Goal: Contribute content: Contribute content

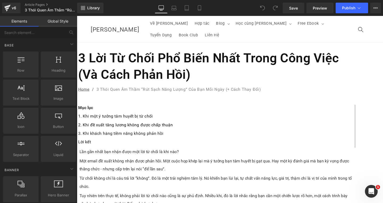
click at [203, 66] on h1 "3 Lời Từ Chối Phổ Biến Nhất Trong Công Việc (Và Cách Phản Hồi)" at bounding box center [223, 69] width 290 height 35
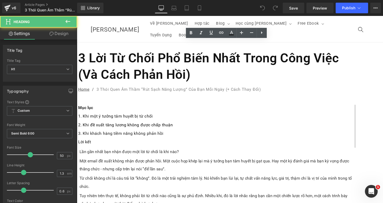
click at [215, 68] on h1 "3 Lời Từ Chối Phổ Biến Nhất Trong Công Việc (Và Cách Phản Hồi)" at bounding box center [223, 69] width 290 height 35
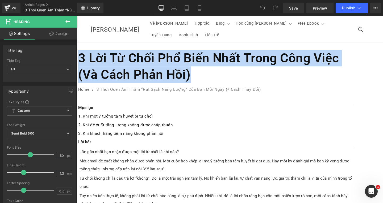
paste div
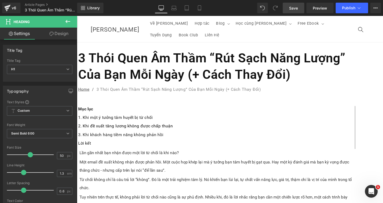
click at [299, 9] on link "Save" at bounding box center [294, 8] width 22 height 11
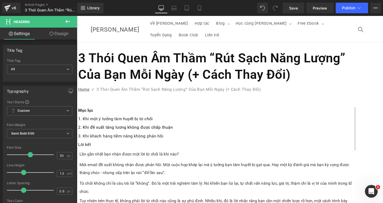
click at [254, 157] on p "Lần gần nhất bạn nhận được một lời từ chối là khi nào?" at bounding box center [222, 161] width 287 height 9
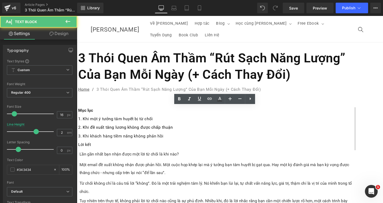
click at [257, 157] on p "Lần gần nhất bạn nhận được một lời từ chối là khi nào?" at bounding box center [222, 161] width 287 height 9
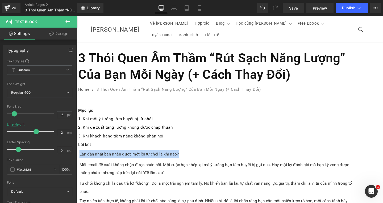
paste div
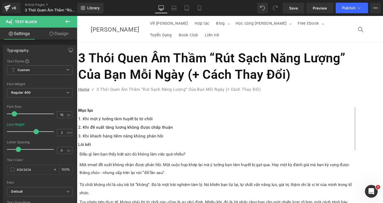
click at [184, 169] on p "Một email đề xuất không nhận được phản hồi. Một cuộc họp khép lại mà ý tưởng bạ…" at bounding box center [222, 177] width 287 height 17
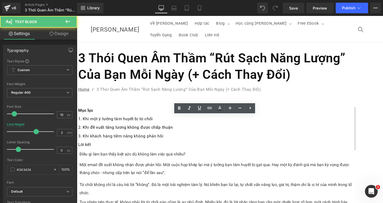
click at [203, 169] on p "Một email đề xuất không nhận được phản hồi. Một cuộc họp khép lại mà ý tưởng bạ…" at bounding box center [222, 177] width 287 height 17
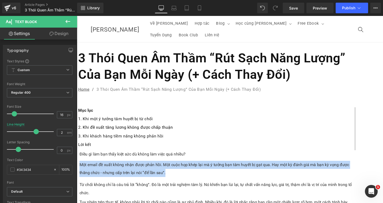
paste div
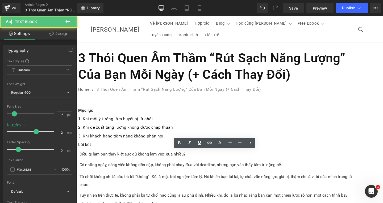
click at [286, 181] on p "Từ chối không chỉ là câu trả lời “không”. Đó là một trải nghiệm tâm lý. Nó khiế…" at bounding box center [222, 189] width 287 height 17
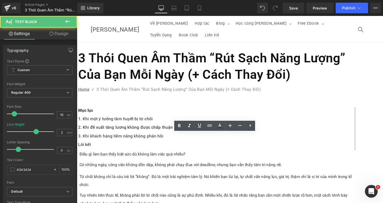
click at [294, 181] on p "Từ chối không chỉ là câu trả lời “không”. Đó là một trải nghiệm tâm lý. Nó khiế…" at bounding box center [222, 189] width 287 height 17
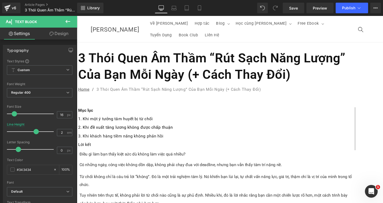
paste div
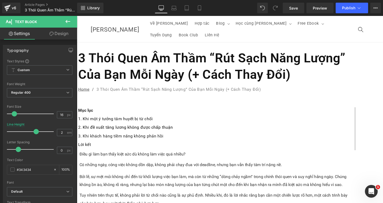
scroll to position [53, 0]
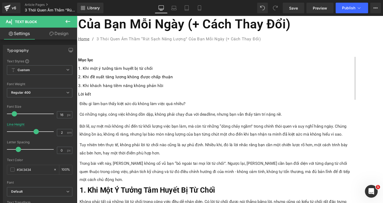
drag, startPoint x: 199, startPoint y: 139, endPoint x: 199, endPoint y: 144, distance: 4.8
click at [199, 148] on p "Tuy nhiên trên thực tế, không phải lời từ chối nào cũng là sự phủ định. Nhiều k…" at bounding box center [222, 156] width 287 height 17
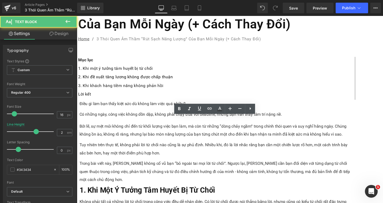
click at [200, 148] on p "Tuy nhiên trên thực tế, không phải lời từ chối nào cũng là sự phủ định. Nhiều k…" at bounding box center [222, 156] width 287 height 17
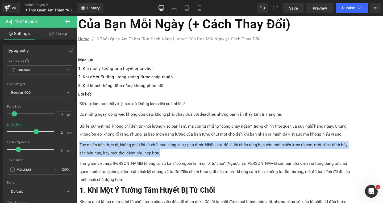
paste div
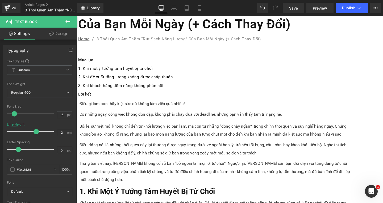
click at [195, 167] on p "Trong bài viết này, [PERSON_NAME] không cổ vũ bạn “bỏ ngoài tai mọi lời từ chối…" at bounding box center [222, 180] width 287 height 26
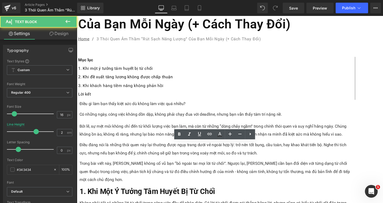
click at [244, 181] on p "Trong bài viết này, [PERSON_NAME] không cổ vũ bạn “bỏ ngoài tai mọi lời từ chối…" at bounding box center [222, 180] width 287 height 26
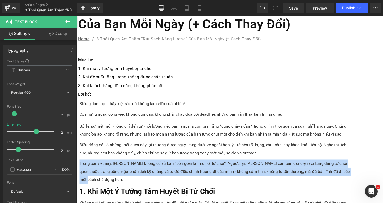
paste div
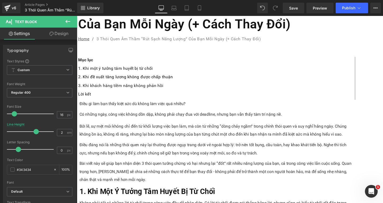
scroll to position [106, 0]
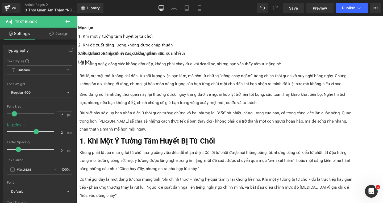
click at [291, 142] on h3 "1. Khi Một Ý Tưởng Tâm Huyết Bị Từ Chối" at bounding box center [222, 147] width 287 height 11
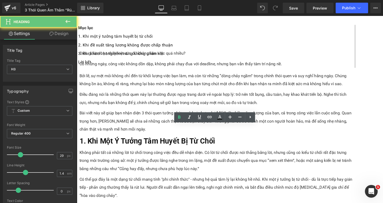
click at [291, 142] on h3 "1. Khi Một Ý Tưởng Tâm Huyết Bị Từ Chối" at bounding box center [222, 147] width 287 height 11
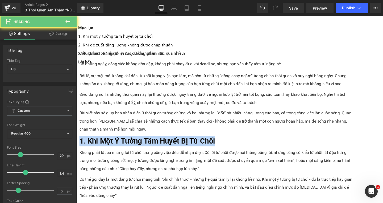
paste div
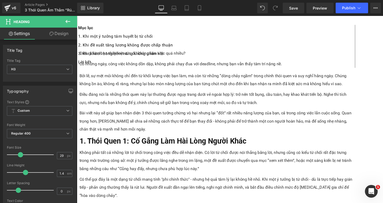
click at [184, 180] on div "Không phải tất cả những lời từ chối trong công việc đều dễ nhận diện. Có lời từ…" at bounding box center [222, 169] width 287 height 26
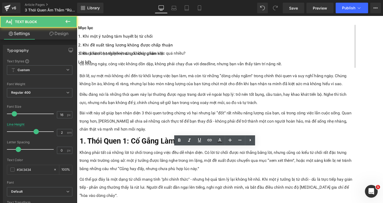
click at [217, 181] on div "Không phải tất cả những lời từ chối trong công việc đều dễ nhận diện. Có lời từ…" at bounding box center [222, 169] width 287 height 26
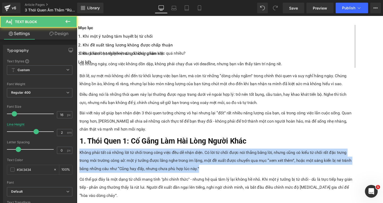
paste div
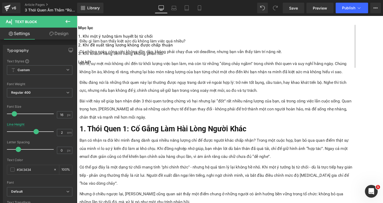
scroll to position [186, 0]
click at [204, 171] on div "Có thể gọi đây là một dạng từ chối mang tính "phi chính thức" - nhưng hệ quả tâ…" at bounding box center [222, 184] width 287 height 26
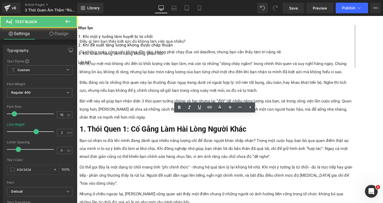
click at [273, 171] on div "Có thể gọi đây là một dạng từ chối mang tính "phi chính thức" - nhưng hệ quả tâ…" at bounding box center [222, 184] width 287 height 26
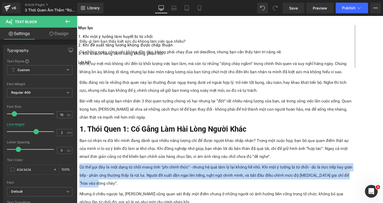
paste div
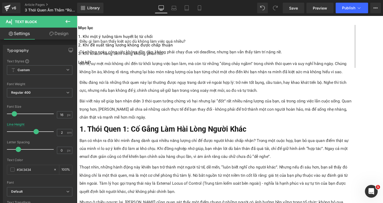
scroll to position [266, 0]
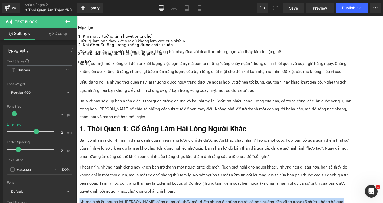
paste div
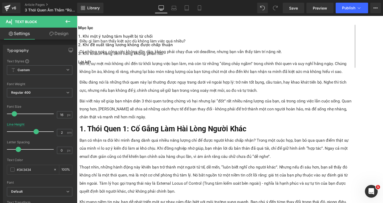
scroll to position [319, 0]
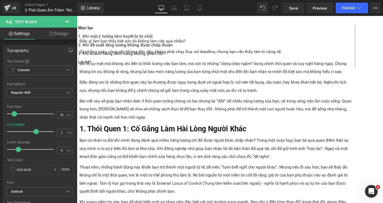
paste div
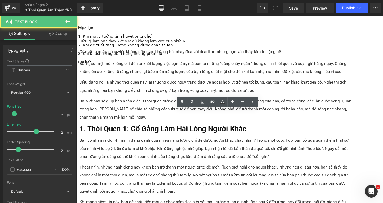
drag, startPoint x: 156, startPoint y: 119, endPoint x: 201, endPoint y: 135, distance: 48.3
paste div
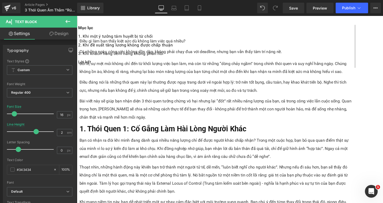
drag, startPoint x: 193, startPoint y: 119, endPoint x: 261, endPoint y: 119, distance: 68.1
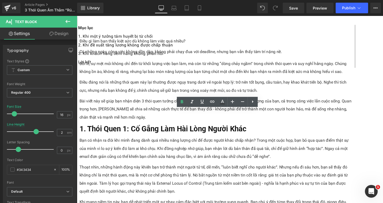
drag, startPoint x: 154, startPoint y: 119, endPoint x: 148, endPoint y: 119, distance: 6.4
drag, startPoint x: 154, startPoint y: 118, endPoint x: 149, endPoint y: 118, distance: 4.8
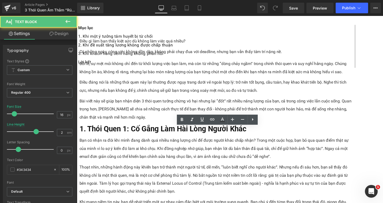
drag, startPoint x: 156, startPoint y: 137, endPoint x: 164, endPoint y: 156, distance: 20.5
paste div
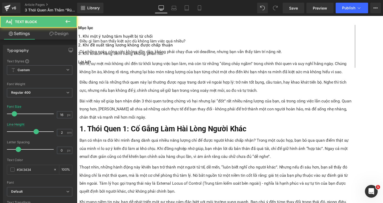
drag, startPoint x: 157, startPoint y: 137, endPoint x: 233, endPoint y: 159, distance: 79.0
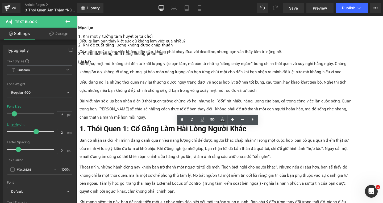
scroll to position [372, 0]
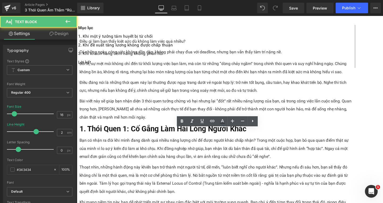
drag, startPoint x: 156, startPoint y: 138, endPoint x: 276, endPoint y: 168, distance: 124.2
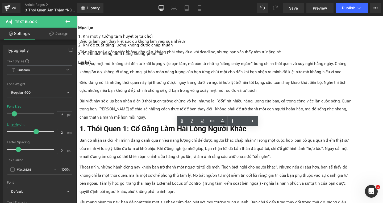
paste div
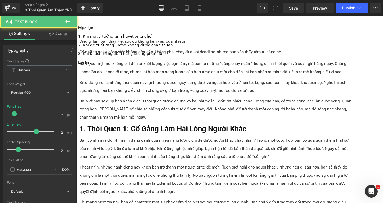
drag, startPoint x: 156, startPoint y: 139, endPoint x: 185, endPoint y: 156, distance: 33.7
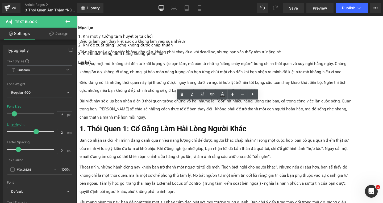
drag, startPoint x: 239, startPoint y: 110, endPoint x: 288, endPoint y: 111, distance: 49.0
drag, startPoint x: 261, startPoint y: 139, endPoint x: 294, endPoint y: 139, distance: 33.0
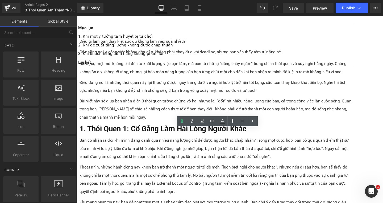
scroll to position [319, 0]
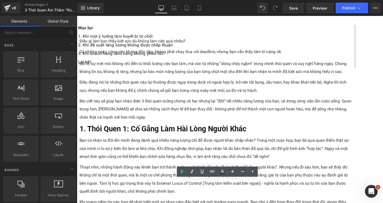
click at [77, 16] on icon at bounding box center [77, 16] width 0 height 0
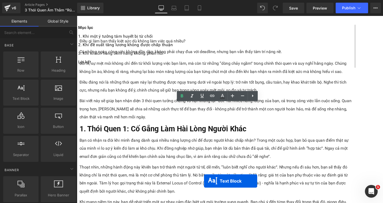
scroll to position [457, 0]
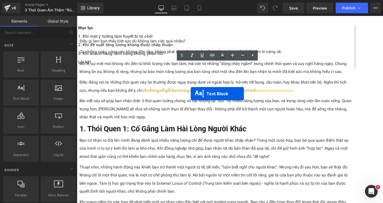
drag, startPoint x: 209, startPoint y: 119, endPoint x: 196, endPoint y: 98, distance: 24.2
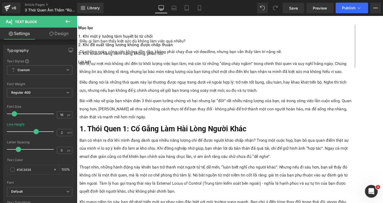
paste div
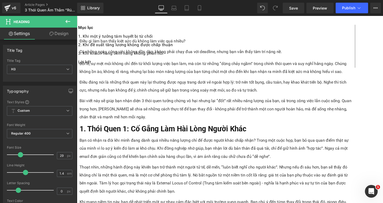
paste div
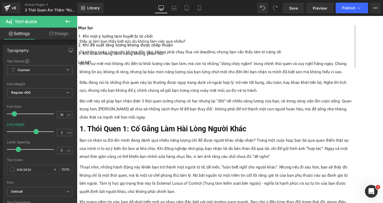
paste div
drag, startPoint x: 197, startPoint y: 112, endPoint x: 144, endPoint y: 112, distance: 53.2
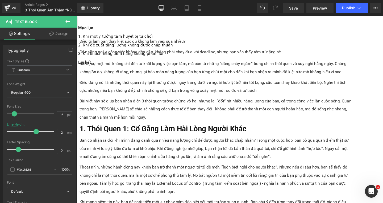
paste div
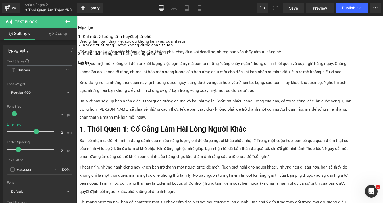
paste div
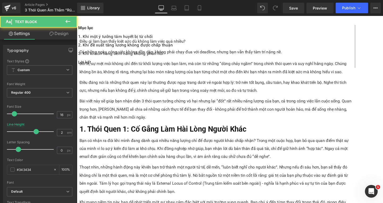
drag, startPoint x: 209, startPoint y: 140, endPoint x: 239, endPoint y: 139, distance: 30.6
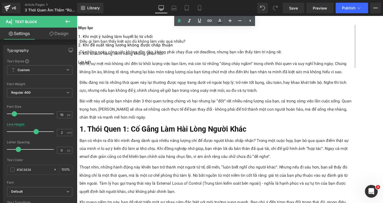
scroll to position [718, 0]
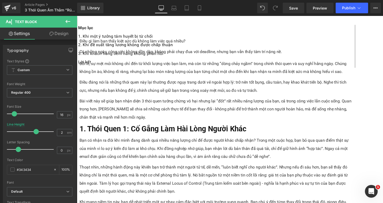
paste div
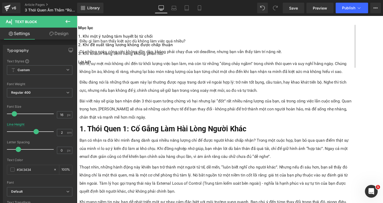
paste div
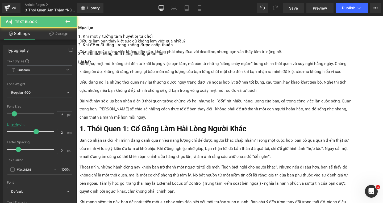
drag, startPoint x: 236, startPoint y: 112, endPoint x: 253, endPoint y: 113, distance: 17.8
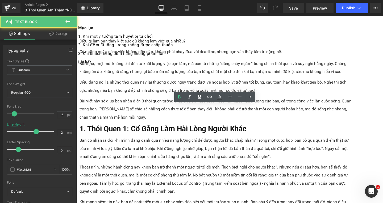
drag, startPoint x: 143, startPoint y: 122, endPoint x: 158, endPoint y: 122, distance: 14.4
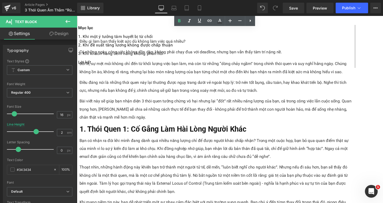
scroll to position [744, 0]
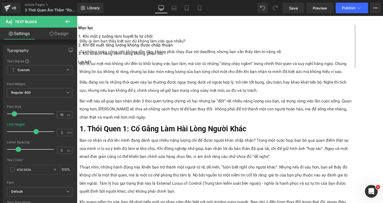
paste div
click at [293, 7] on span "Save" at bounding box center [293, 8] width 9 height 6
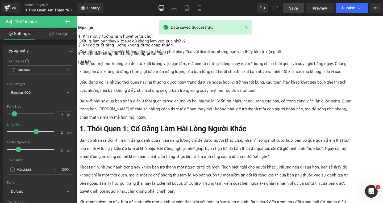
scroll to position [824, 0]
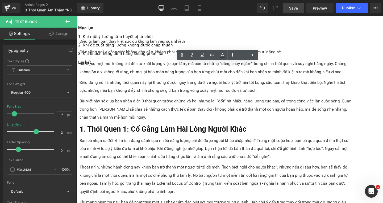
drag, startPoint x: 156, startPoint y: 69, endPoint x: 227, endPoint y: 102, distance: 77.8
paste div
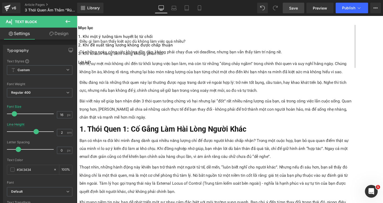
drag, startPoint x: 248, startPoint y: 70, endPoint x: 257, endPoint y: 94, distance: 26.1
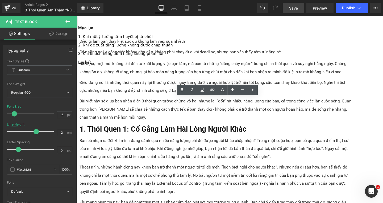
drag, startPoint x: 157, startPoint y: 106, endPoint x: 231, endPoint y: 135, distance: 79.5
drag, startPoint x: 156, startPoint y: 105, endPoint x: 253, endPoint y: 140, distance: 103.0
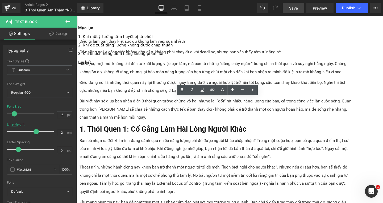
paste div
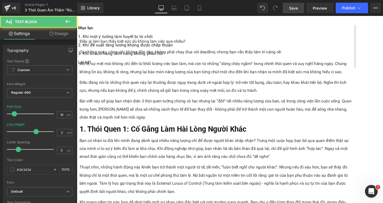
drag, startPoint x: 263, startPoint y: 105, endPoint x: 271, endPoint y: 130, distance: 26.5
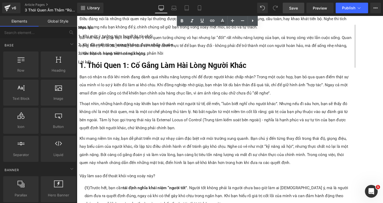
scroll to position [1117, 0]
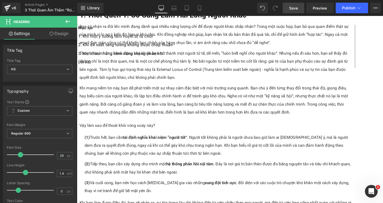
paste div
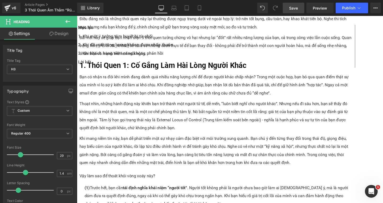
scroll to position [1143, 0]
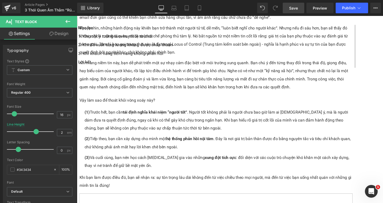
paste div
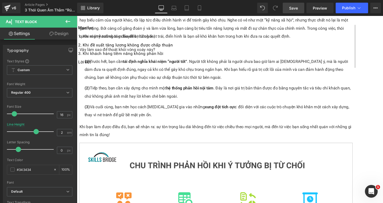
paste div
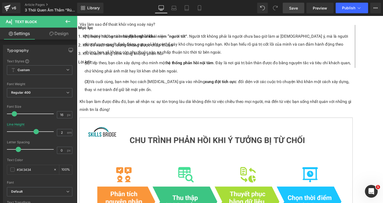
paste div
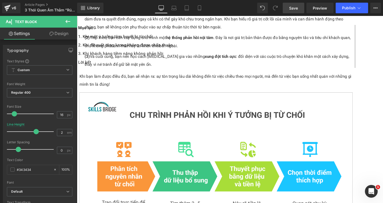
paste div
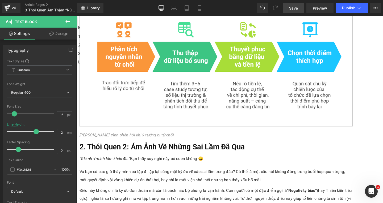
scroll to position [1409, 0]
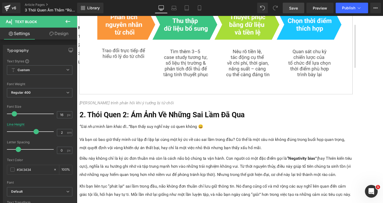
paste div
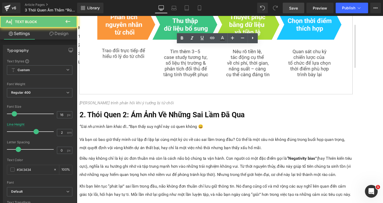
drag, startPoint x: 156, startPoint y: 52, endPoint x: 255, endPoint y: 66, distance: 100.5
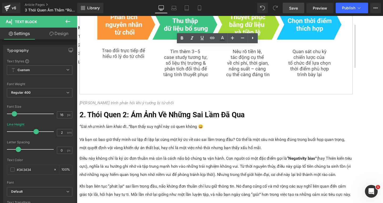
paste div
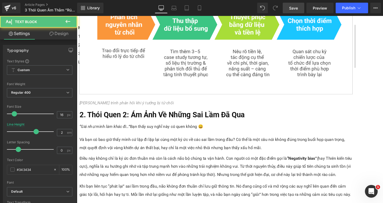
drag, startPoint x: 193, startPoint y: 60, endPoint x: 204, endPoint y: 84, distance: 26.5
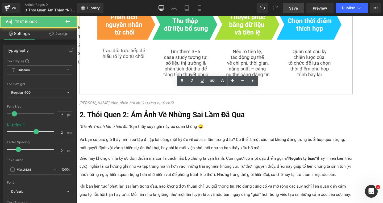
drag, startPoint x: 156, startPoint y: 97, endPoint x: 254, endPoint y: 113, distance: 99.4
paste div
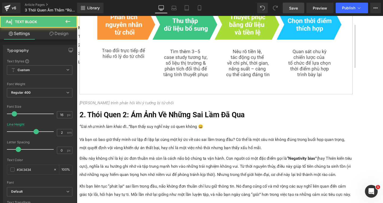
drag, startPoint x: 206, startPoint y: 96, endPoint x: 257, endPoint y: 120, distance: 56.2
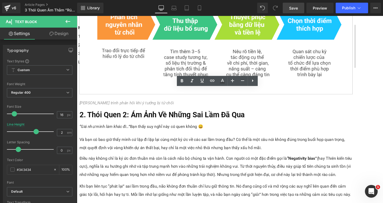
drag, startPoint x: 195, startPoint y: 144, endPoint x: 157, endPoint y: 140, distance: 38.8
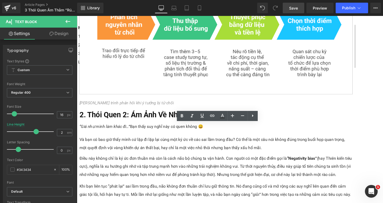
drag, startPoint x: 156, startPoint y: 132, endPoint x: 245, endPoint y: 162, distance: 94.1
paste div
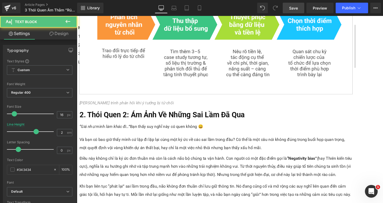
drag, startPoint x: 247, startPoint y: 139, endPoint x: 286, endPoint y: 157, distance: 42.9
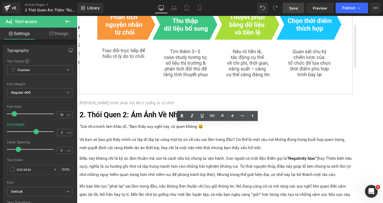
scroll to position [1436, 0]
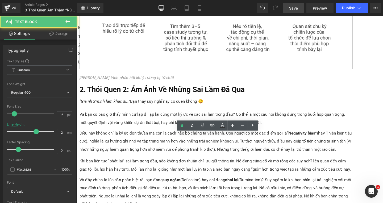
drag, startPoint x: 155, startPoint y: 144, endPoint x: 194, endPoint y: 174, distance: 49.2
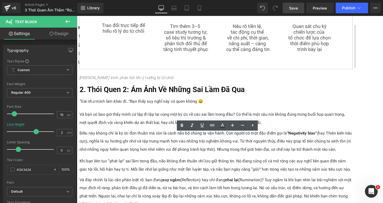
paste div
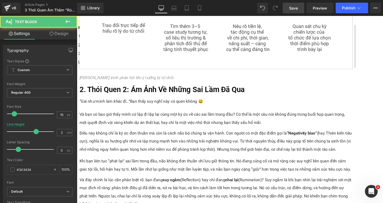
drag, startPoint x: 253, startPoint y: 143, endPoint x: 272, endPoint y: 169, distance: 32.4
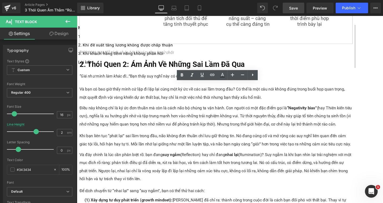
scroll to position [1542, 0]
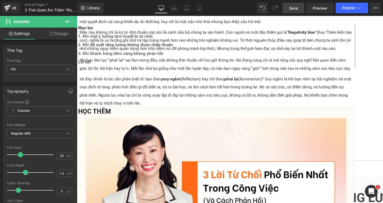
paste div
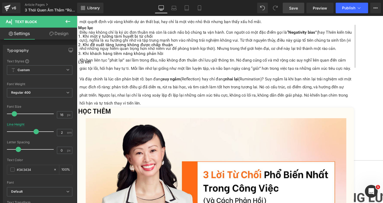
paste div
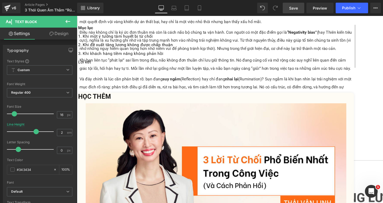
paste div
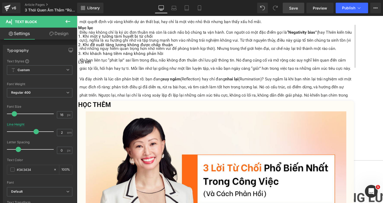
scroll to position [1649, 0]
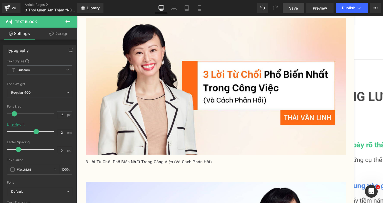
drag, startPoint x: 195, startPoint y: 46, endPoint x: 205, endPoint y: 46, distance: 9.3
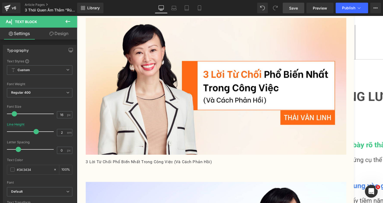
paste div
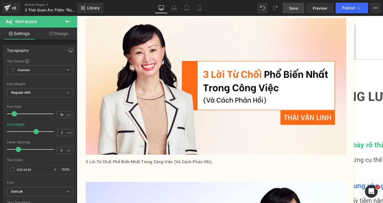
paste div
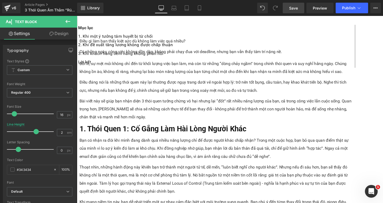
scroll to position [1011, 0]
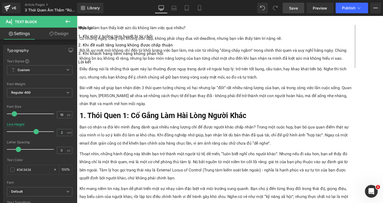
click at [77, 16] on icon at bounding box center [77, 16] width 0 height 0
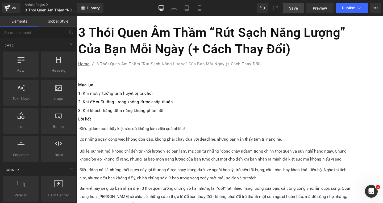
scroll to position [0, 0]
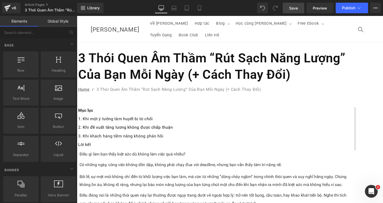
click at [292, 4] on link "Save" at bounding box center [294, 8] width 22 height 11
click at [98, 90] on span "/" at bounding box center [93, 93] width 7 height 7
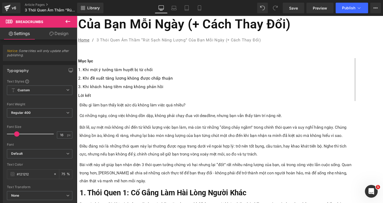
scroll to position [160, 0]
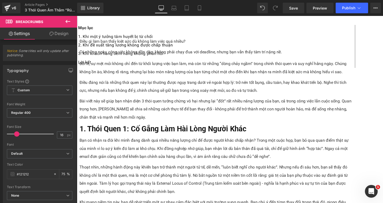
click at [169, 129] on h3 "1. Thói Quen 1: Cố Gắng Làm Hài Lòng Người Khác" at bounding box center [222, 134] width 287 height 11
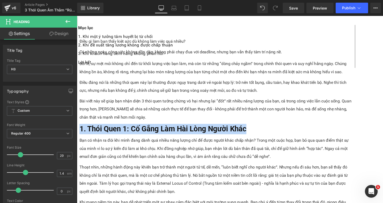
copy b "1. Thói Quen 1: Cố Gắng Làm Hài Lòng Người Khác"
click at [130, 36] on p "1. Khi một ý tưởng tâm huyết bị từ chối" at bounding box center [223, 37] width 290 height 6
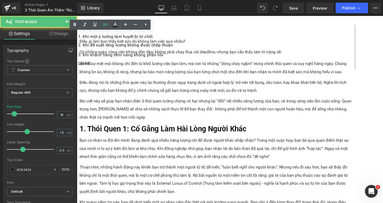
click at [130, 39] on link "1. Khi một ý tưởng tâm huyết bị từ chối" at bounding box center [117, 37] width 78 height 5
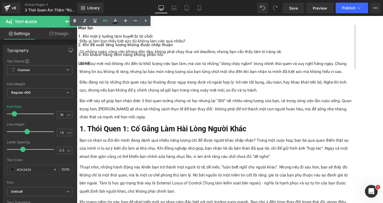
scroll to position [213, 0]
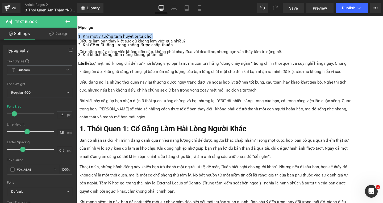
paste div
drag, startPoint x: 184, startPoint y: 87, endPoint x: 190, endPoint y: 92, distance: 8.3
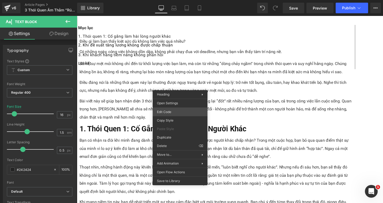
click at [167, 0] on div "Text Block You are previewing how the will restyle your page. You can not edit …" at bounding box center [191, 0] width 383 height 0
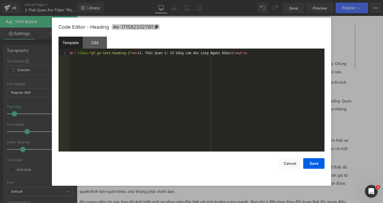
click at [157, 28] on icon at bounding box center [156, 27] width 4 height 4
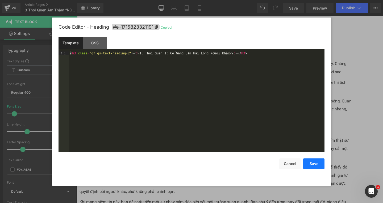
click at [307, 161] on button "Save" at bounding box center [313, 164] width 21 height 11
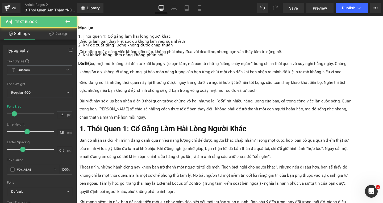
click at [125, 41] on p "1. Thói quen 1: Cố gắng làm hài lòng người khác" at bounding box center [223, 37] width 290 height 6
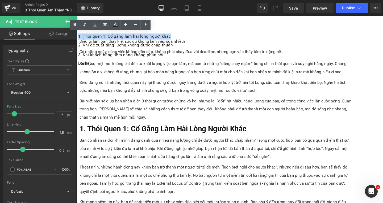
drag, startPoint x: 119, startPoint y: 52, endPoint x: 94, endPoint y: 38, distance: 28.3
click at [94, 38] on p "1. Thói quen 1: Cố gắng làm hài lòng người khác" at bounding box center [223, 37] width 290 height 6
click at [102, 26] on icon at bounding box center [105, 24] width 6 height 6
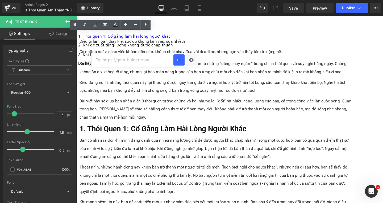
click at [135, 62] on input "text" at bounding box center [132, 59] width 82 height 13
paste input "#e-1715823321191"
type input "#e-1715823321191"
click at [181, 61] on icon "button" at bounding box center [179, 60] width 6 height 6
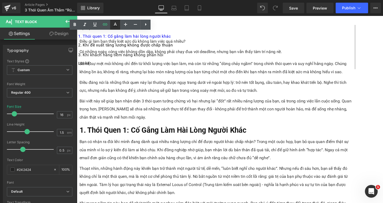
click at [116, 23] on icon at bounding box center [115, 24] width 3 height 3
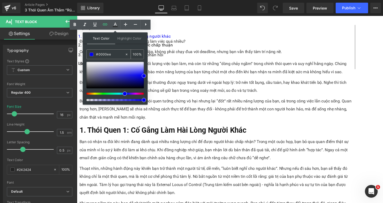
click at [117, 56] on input "#0000ee" at bounding box center [110, 55] width 29 height 6
type input "#0000e"
type input "0"
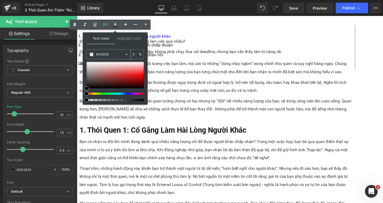
type input "#000000"
type input "100"
type input "#000000"
type input "97"
drag, startPoint x: 220, startPoint y: 116, endPoint x: 162, endPoint y: 106, distance: 58.8
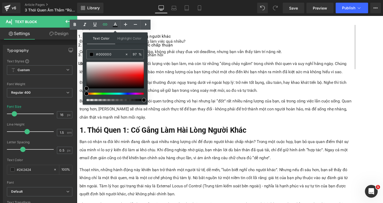
click at [179, 101] on p "Bài viết này sẽ giúp bạn nhận diện 3 thói quen tưởng chừng vô hại nhưng lại “đố…" at bounding box center [222, 114] width 287 height 26
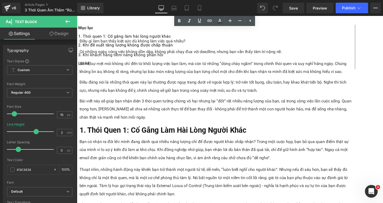
scroll to position [612, 0]
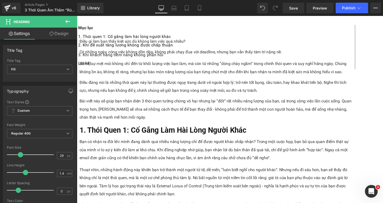
copy b "2. Thói Quen 2: Ám Ảnh Về Những Sai Lầm Đã Qua"
click at [122, 50] on p "2. Khi đề xuất tăng lương không được chấp thuận" at bounding box center [223, 46] width 290 height 6
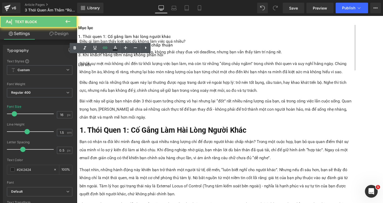
click at [122, 50] on p "2. Khi đề xuất tăng lương không được chấp thuận" at bounding box center [223, 46] width 290 height 6
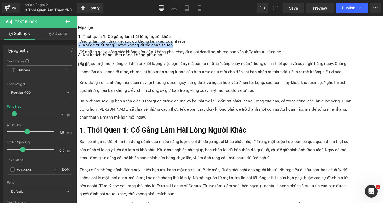
paste div
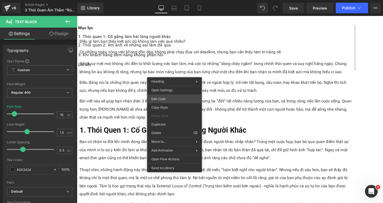
click at [166, 0] on div "Text Block You are previewing how the will restyle your page. You can not edit …" at bounding box center [191, 0] width 383 height 0
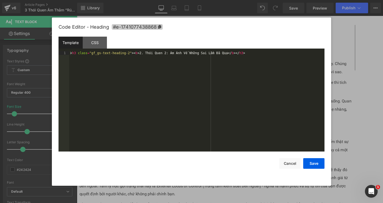
click at [159, 26] on icon at bounding box center [159, 27] width 3 height 4
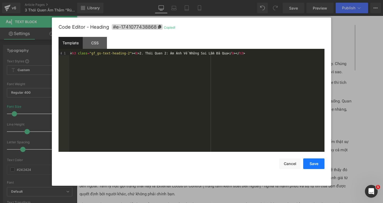
click at [305, 163] on button "Save" at bounding box center [313, 164] width 21 height 11
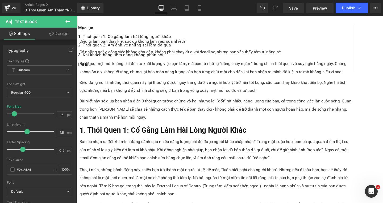
click at [119, 50] on p "2. Thói quen 2: Ám ảnh về những sai lầm đã qua" at bounding box center [223, 46] width 290 height 6
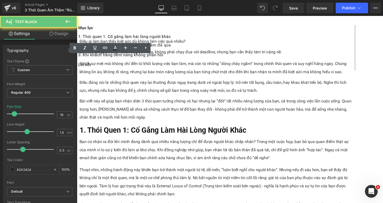
drag, startPoint x: 119, startPoint y: 74, endPoint x: 92, endPoint y: 58, distance: 31.3
click at [92, 52] on div "2. Thói quen 2: Ám ảnh về những sai lầm đã qua" at bounding box center [223, 47] width 290 height 9
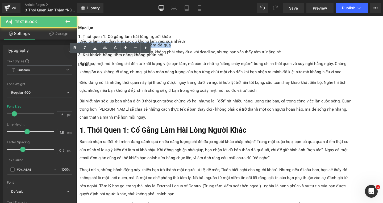
drag, startPoint x: 93, startPoint y: 60, endPoint x: 117, endPoint y: 74, distance: 27.2
click at [117, 50] on p "2. Thói quen 2: Ám ảnh về những sai lầm đã qua" at bounding box center [223, 46] width 290 height 6
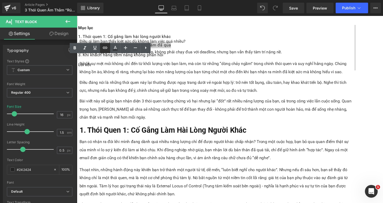
click at [107, 49] on icon at bounding box center [105, 48] width 6 height 6
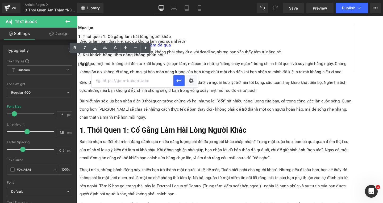
click at [138, 85] on input "text" at bounding box center [132, 80] width 82 height 13
paste input "#e-1741077438868"
type input "#e-1741077438868"
click at [179, 82] on icon "button" at bounding box center [179, 81] width 6 height 6
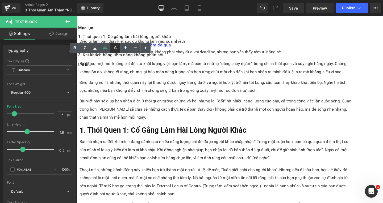
click at [114, 49] on icon at bounding box center [115, 48] width 6 height 6
type input "#0000ee"
type input "100"
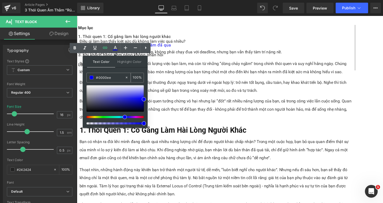
click at [121, 77] on input "#0000ee" at bounding box center [110, 78] width 29 height 6
type input "#0000e"
type input "0"
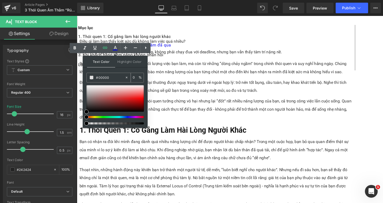
type input "#000000"
type input "100"
type input "#000000"
type input "100"
drag, startPoint x: 222, startPoint y: 140, endPoint x: 158, endPoint y: 131, distance: 64.5
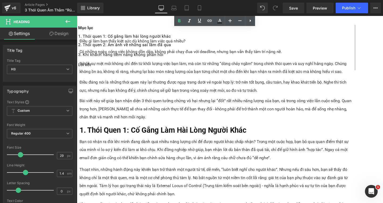
scroll to position [1064, 0]
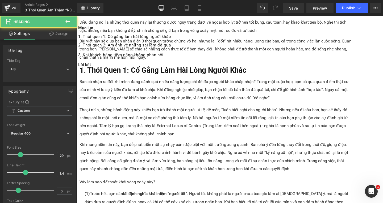
copy b "3. Thói Quen 3: So Sánh Bản Thân Với Người Khác"
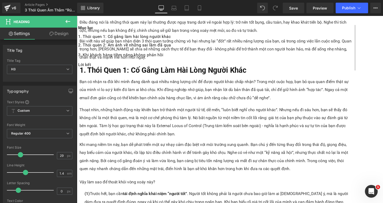
click at [116, 60] on p "3. Khi khách hàng tiềm năng không phản hồi" at bounding box center [223, 57] width 290 height 6
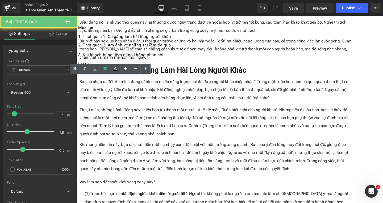
click at [116, 60] on p "3. Khi khách hàng tiềm năng không phản hồi" at bounding box center [223, 57] width 290 height 6
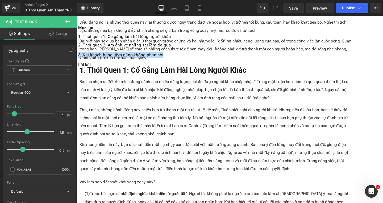
paste div
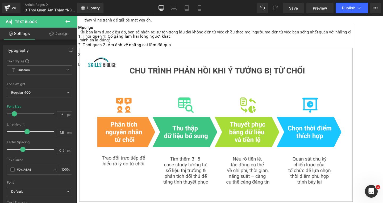
scroll to position [1409, 0]
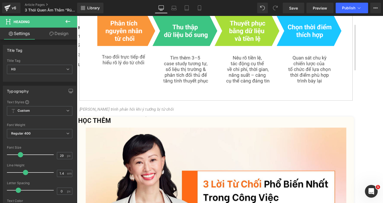
copy b "4. Bắt Đầu Từ Cách Bạn Nghĩ Về Chính Mình!"
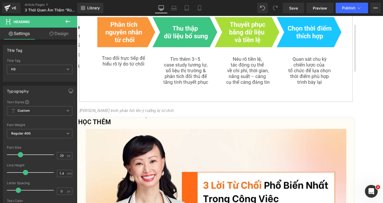
click at [77, 16] on icon at bounding box center [77, 16] width 0 height 0
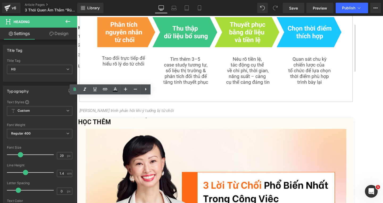
click at [118, 72] on p "Lời kết" at bounding box center [223, 68] width 290 height 6
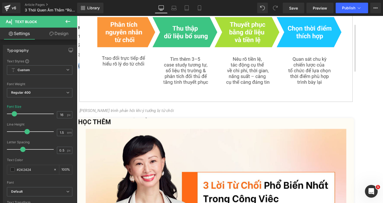
paste div
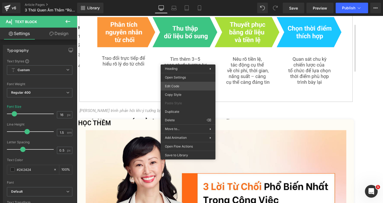
click at [176, 0] on div "Text Block You are previewing how the will restyle your page. You can not edit …" at bounding box center [191, 0] width 383 height 0
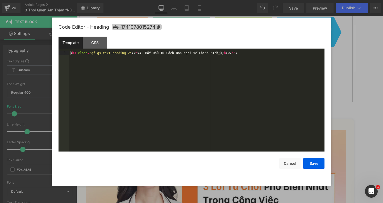
click at [156, 26] on span "#e-1741078015274" at bounding box center [137, 27] width 50 height 6
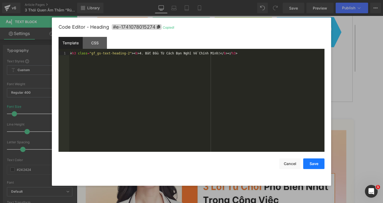
drag, startPoint x: 312, startPoint y: 161, endPoint x: 60, endPoint y: 69, distance: 267.9
click at [312, 161] on button "Save" at bounding box center [313, 164] width 21 height 11
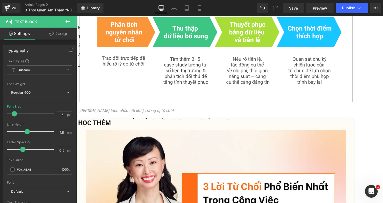
click at [111, 72] on p "4. Bắt đầu từ cách bạn nghĩ về chính mình!" at bounding box center [223, 68] width 290 height 6
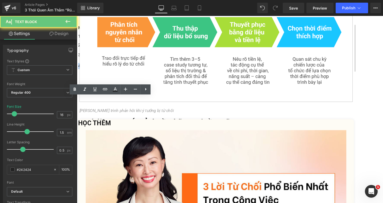
drag, startPoint x: 111, startPoint y: 119, endPoint x: 94, endPoint y: 104, distance: 22.4
click at [94, 72] on p "4. Bắt đầu từ cách bạn nghĩ về chính mình!" at bounding box center [223, 68] width 290 height 6
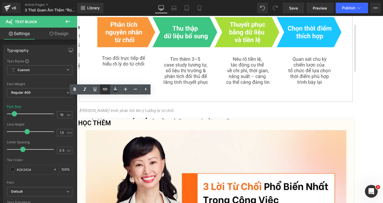
click at [103, 92] on icon at bounding box center [105, 89] width 6 height 6
click at [135, 122] on input "text" at bounding box center [132, 122] width 82 height 13
paste input "#e-1741078015274"
type input "#e-1741078015274"
click at [178, 122] on icon "button" at bounding box center [178, 122] width 5 height 3
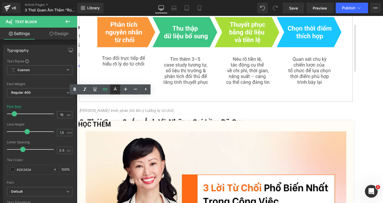
click at [117, 90] on icon at bounding box center [115, 89] width 6 height 6
type input "#0000ee"
type input "100"
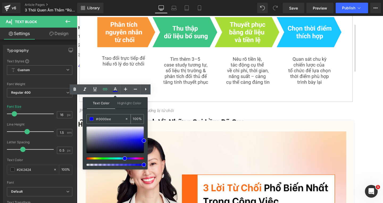
click at [111, 119] on input "#0000ee" at bounding box center [110, 119] width 29 height 6
type input "#0000e"
type input "0"
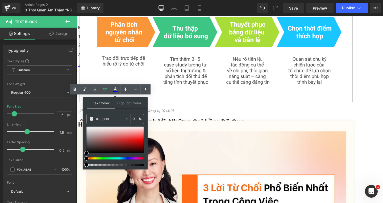
type input "#000000"
type input "100"
type input "#000000"
type input "100"
drag, startPoint x: 222, startPoint y: 181, endPoint x: 171, endPoint y: 170, distance: 51.8
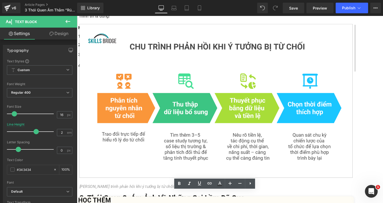
scroll to position [1436, 0]
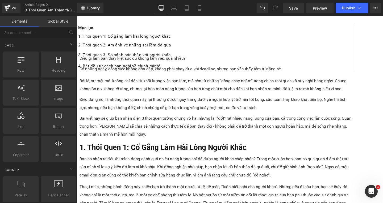
scroll to position [0, 0]
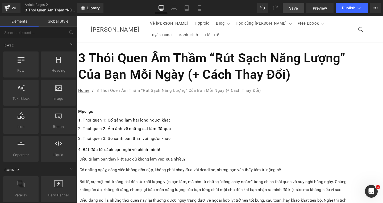
click at [295, 7] on span "Save" at bounding box center [293, 8] width 9 height 6
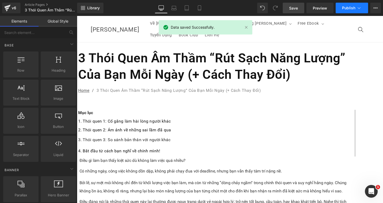
click at [349, 9] on span "Publish" at bounding box center [348, 8] width 13 height 4
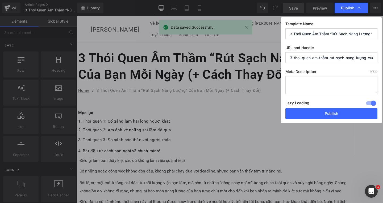
click at [317, 56] on input "3-thoi-quen-am-thầm-rut-sạch-nang-lượng-của-bạn-mỗi-ngay-cach-thay-dổi" at bounding box center [331, 57] width 92 height 11
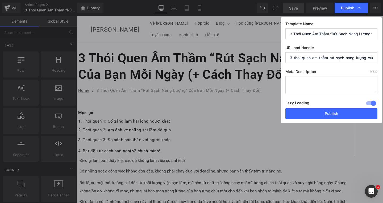
paste input "thoi-quen-rut-nang-luong"
click at [290, 58] on input "thoi-quen-rut-nang-luong" at bounding box center [331, 57] width 92 height 11
type input "3-thoi-quen-rut-nang-luong"
click at [324, 82] on textarea at bounding box center [331, 85] width 92 height 18
paste textarea "Bài viết này sẽ giúp bạn nhận diện 3 thói quen tưởng chừng vô hại nhưng lại “đố…"
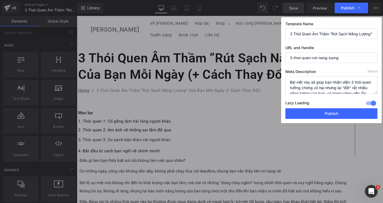
scroll to position [33, 0]
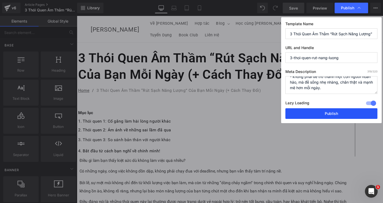
type textarea "Bài viết này sẽ giúp bạn nhận diện 3 thói quen tưởng chừng vô hại nhưng lại “đố…"
click at [340, 112] on button "Publish" at bounding box center [331, 113] width 92 height 11
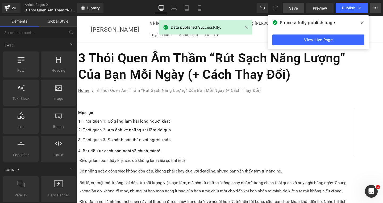
click at [377, 8] on icon at bounding box center [375, 8] width 4 height 4
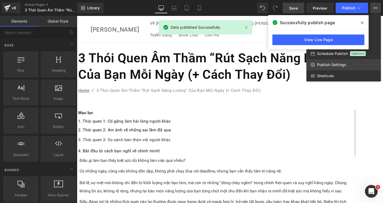
click at [342, 63] on span "Publish Settings" at bounding box center [331, 64] width 29 height 5
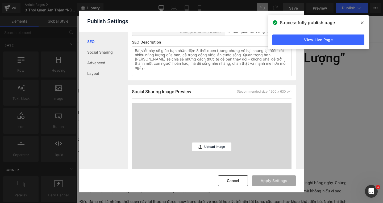
scroll to position [213, 0]
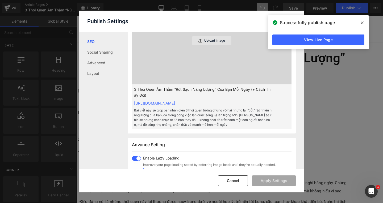
click at [209, 43] on p "Upload Image" at bounding box center [214, 41] width 21 height 4
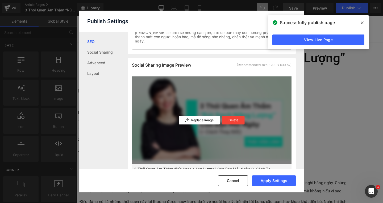
scroll to position [160, 0]
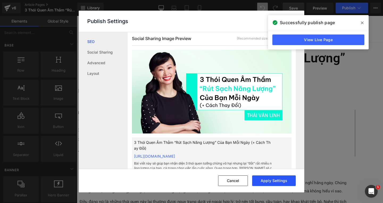
click at [280, 182] on button "Apply Settings" at bounding box center [274, 181] width 44 height 11
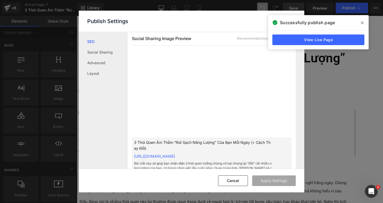
click at [362, 24] on icon at bounding box center [362, 23] width 3 height 4
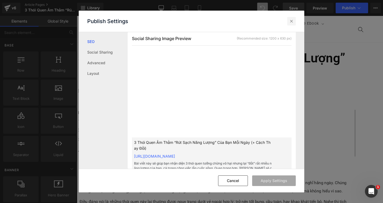
drag, startPoint x: 292, startPoint y: 21, endPoint x: 214, endPoint y: 4, distance: 79.9
click at [292, 21] on icon at bounding box center [291, 21] width 5 height 5
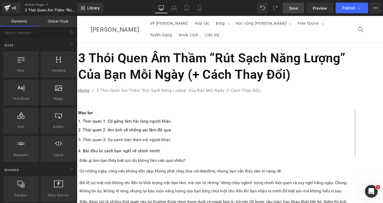
click at [295, 9] on span "Save" at bounding box center [293, 8] width 9 height 6
click at [316, 5] on span "Preview" at bounding box center [320, 8] width 14 height 6
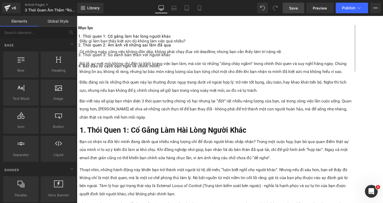
scroll to position [771, 0]
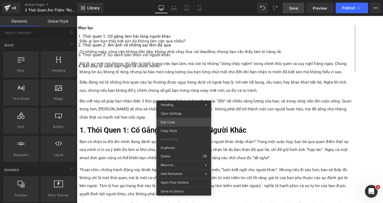
click at [173, 0] on div "Text Block You are previewing how the will restyle your page. You can not edit …" at bounding box center [191, 0] width 383 height 0
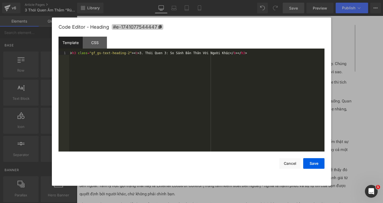
click at [160, 28] on icon at bounding box center [159, 27] width 3 height 4
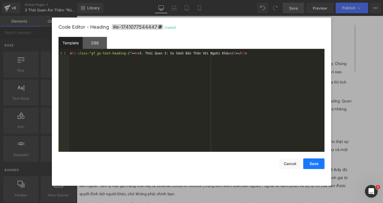
click at [312, 162] on button "Save" at bounding box center [313, 164] width 21 height 11
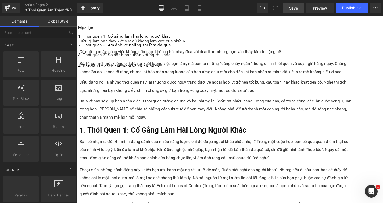
click at [119, 60] on p "3. Thói quen 3: So sánh bản thân với người khác" at bounding box center [223, 57] width 290 height 6
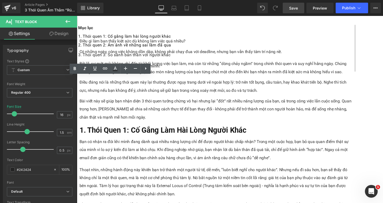
drag, startPoint x: 117, startPoint y: 95, endPoint x: 93, endPoint y: 81, distance: 28.4
click at [93, 63] on div "3. Thói quen 3: So sánh bản thân với người khác" at bounding box center [223, 58] width 290 height 9
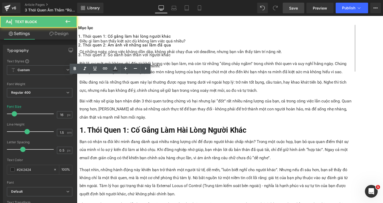
drag, startPoint x: 93, startPoint y: 82, endPoint x: 114, endPoint y: 95, distance: 24.0
click at [113, 60] on p "3. Thói quen 3: So sánh bản thân với người khác" at bounding box center [223, 57] width 290 height 6
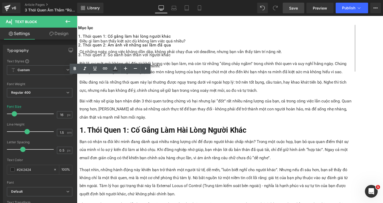
click at [118, 60] on p "3. Thói quen 3: So sánh bản thân với người khác" at bounding box center [223, 57] width 290 height 6
drag, startPoint x: 118, startPoint y: 97, endPoint x: 93, endPoint y: 81, distance: 29.2
click at [93, 60] on p "3. Thói quen 3: So sánh bản thân với người khác" at bounding box center [223, 57] width 290 height 6
click at [104, 72] on icon at bounding box center [105, 68] width 6 height 6
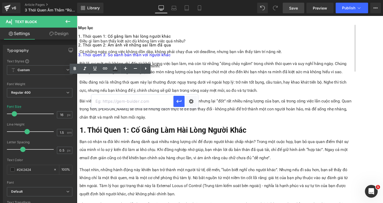
click at [141, 102] on input "text" at bounding box center [132, 101] width 82 height 13
paste input "#e-1741077544447"
type input "#e-1741077544447"
click at [179, 102] on icon "button" at bounding box center [178, 101] width 5 height 3
click at [113, 66] on icon at bounding box center [115, 69] width 6 height 6
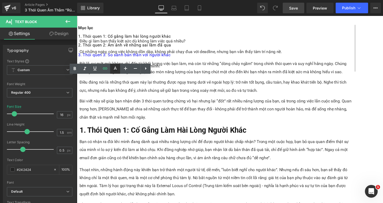
type input "#0000ee"
type input "100"
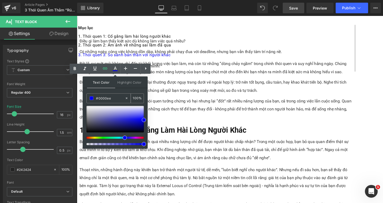
click at [122, 100] on input "#0000ee" at bounding box center [110, 98] width 29 height 6
type input "#0000e"
type input "0"
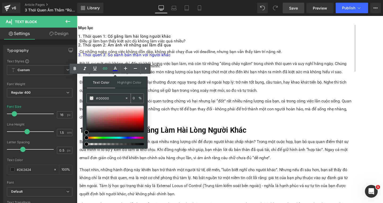
type input "#000000"
type input "100"
type input "#000000"
type input "100"
drag, startPoint x: 219, startPoint y: 159, endPoint x: 165, endPoint y: 109, distance: 73.4
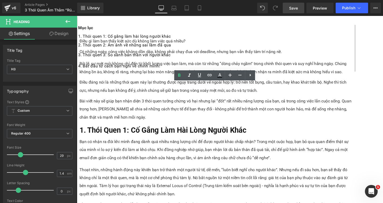
click at [294, 11] on link "Save" at bounding box center [294, 8] width 22 height 11
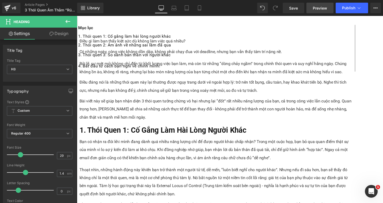
click at [317, 9] on span "Preview" at bounding box center [320, 8] width 14 height 6
click at [280, 174] on div "Thoạt nhìn, những hành động này khiến bạn trở thành một người tử tế, dễ mến, “l…" at bounding box center [222, 191] width 287 height 34
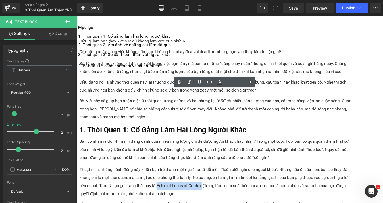
drag, startPoint x: 165, startPoint y: 132, endPoint x: 211, endPoint y: 132, distance: 46.3
click at [211, 174] on div "Thoạt nhìn, những hành động này khiến bạn trở thành một người tử tế, dễ mến, “l…" at bounding box center [222, 191] width 287 height 34
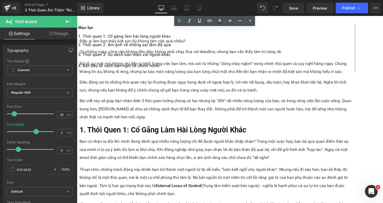
scroll to position [744, 0]
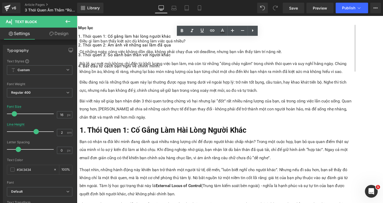
drag, startPoint x: 213, startPoint y: 60, endPoint x: 218, endPoint y: 70, distance: 11.1
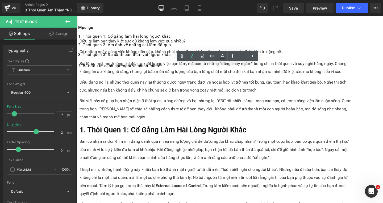
scroll to position [718, 0]
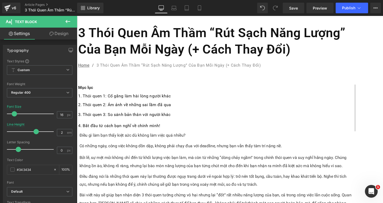
scroll to position [0, 0]
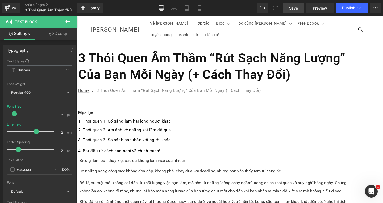
click at [295, 11] on link "Save" at bounding box center [294, 8] width 22 height 11
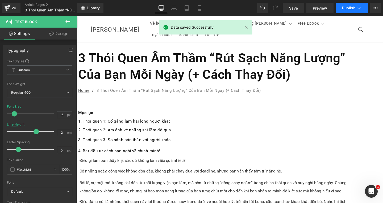
click at [350, 10] on span "Publish" at bounding box center [348, 8] width 13 height 4
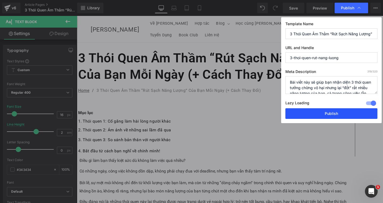
click at [342, 115] on button "Publish" at bounding box center [331, 113] width 92 height 11
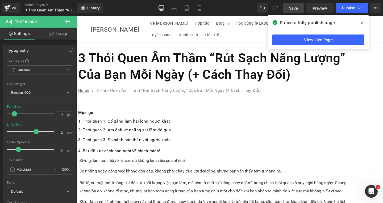
click at [296, 8] on span "Save" at bounding box center [293, 8] width 9 height 6
click at [292, 11] on link "Save" at bounding box center [294, 8] width 22 height 11
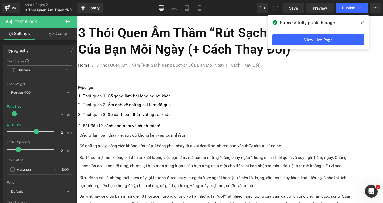
scroll to position [80, 0]
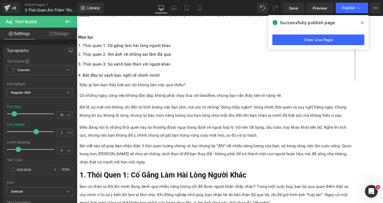
click at [77, 16] on span "Row" at bounding box center [77, 16] width 0 height 0
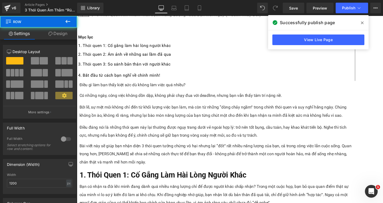
drag, startPoint x: 198, startPoint y: 162, endPoint x: 168, endPoint y: 162, distance: 30.0
click at [199, 179] on b "1. Thói Quen 1: Cố Gắng Làm Hài Lòng Người Khác" at bounding box center [166, 183] width 175 height 9
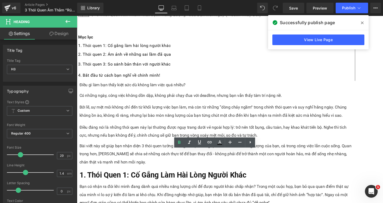
click at [154, 179] on b "1. Thói Quen 1: Cố Gắng Làm Hài Lòng Người Khác" at bounding box center [166, 183] width 175 height 9
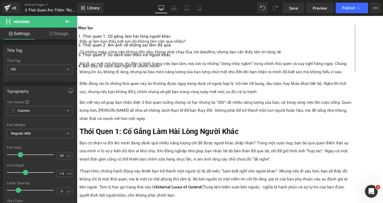
scroll to position [399, 0]
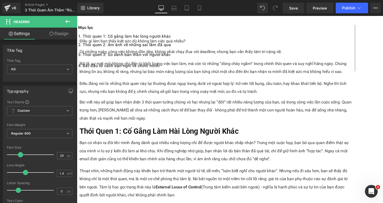
scroll to position [718, 0]
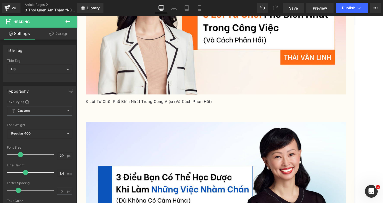
scroll to position [1143, 0]
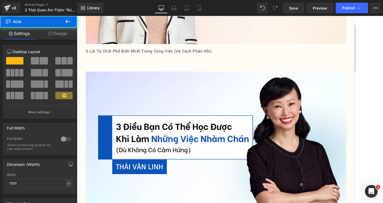
drag, startPoint x: 181, startPoint y: 85, endPoint x: 157, endPoint y: 85, distance: 23.9
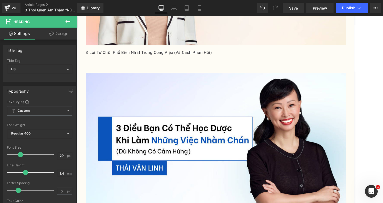
click at [124, 41] on p "1. Thói quen 1: Cố gắng làm hài lòng người khác" at bounding box center [223, 37] width 290 height 6
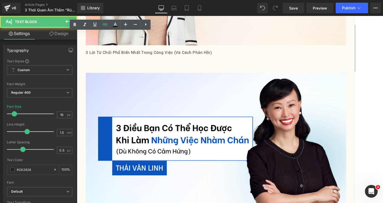
click at [99, 38] on link "1. Thói quen 1: Cố gắng làm hài lòng người khác" at bounding box center [127, 37] width 98 height 5
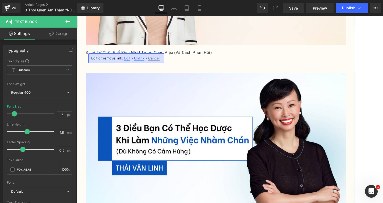
click at [120, 50] on p "2. Thói quen 2: Ám ảnh về những sai lầm đã qua" at bounding box center [223, 46] width 290 height 6
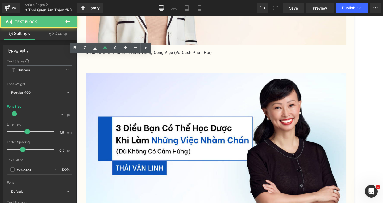
click at [98, 49] on link "2. Thói quen 2: Ám ảnh về những sai lầm đã qua" at bounding box center [127, 46] width 98 height 5
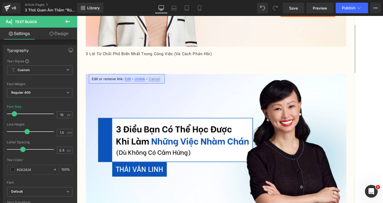
click at [120, 60] on p "3. Thói quen 3: So sánh bản thân với người khác" at bounding box center [223, 57] width 290 height 6
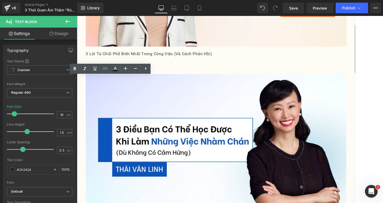
click at [99, 59] on link "3. Thói quen 3: So sánh bản thân với người khác" at bounding box center [126, 56] width 97 height 5
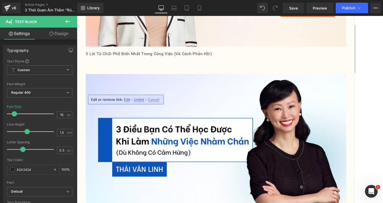
click at [115, 72] on p "4. Bắt đầu từ cách bạn nghĩ về chính mình!" at bounding box center [223, 68] width 290 height 6
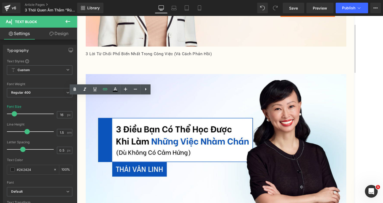
click at [98, 71] on link "4. Bắt đầu từ cách bạn nghĩ về chính mình!" at bounding box center [121, 68] width 86 height 5
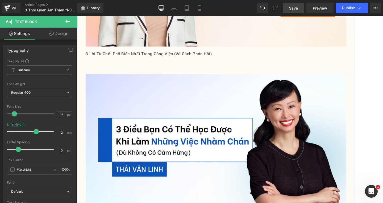
click at [296, 5] on link "Save" at bounding box center [294, 8] width 22 height 11
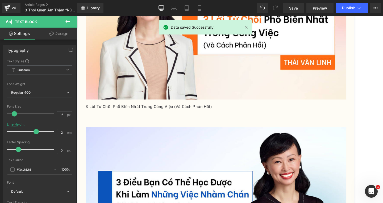
scroll to position [984, 0]
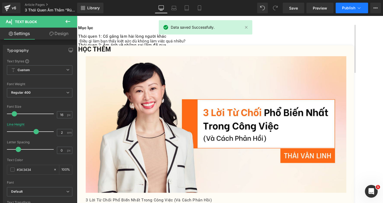
click at [359, 7] on icon at bounding box center [358, 7] width 5 height 5
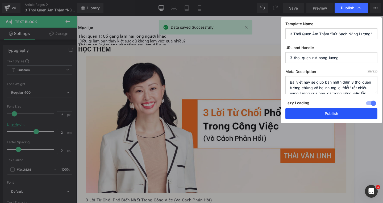
click at [332, 110] on button "Publish" at bounding box center [331, 113] width 92 height 11
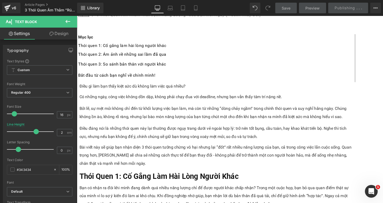
scroll to position [0, 0]
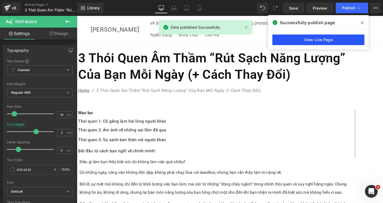
click at [308, 40] on link "View Live Page" at bounding box center [318, 40] width 92 height 11
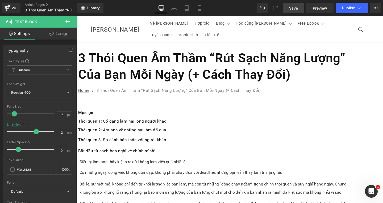
drag, startPoint x: 299, startPoint y: 9, endPoint x: 161, endPoint y: 84, distance: 156.6
click at [299, 9] on link "Save" at bounding box center [294, 8] width 22 height 11
drag, startPoint x: 296, startPoint y: 7, endPoint x: 170, endPoint y: 39, distance: 129.9
click at [296, 7] on span "Save" at bounding box center [293, 8] width 9 height 6
